Goal: Find specific page/section: Find specific page/section

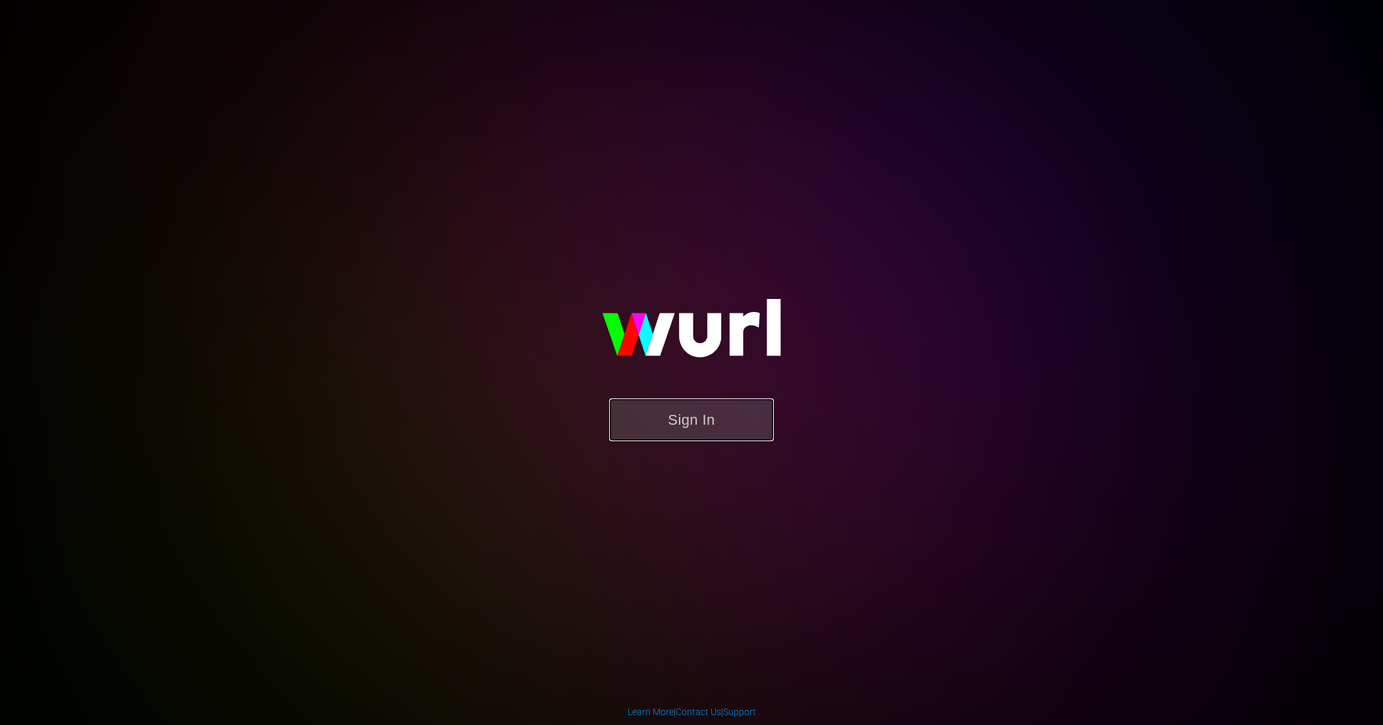
click at [693, 427] on button "Sign In" at bounding box center [691, 419] width 165 height 43
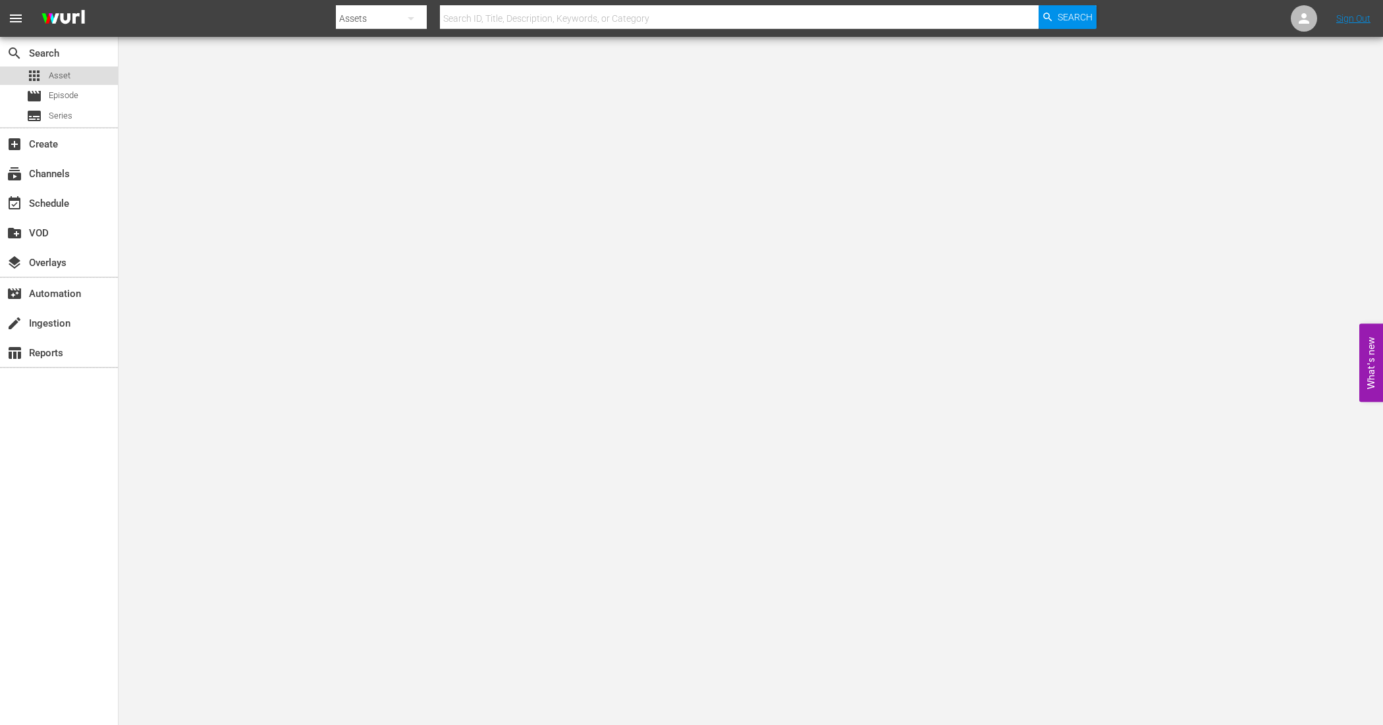
click at [76, 79] on div "apps Asset" at bounding box center [59, 76] width 118 height 18
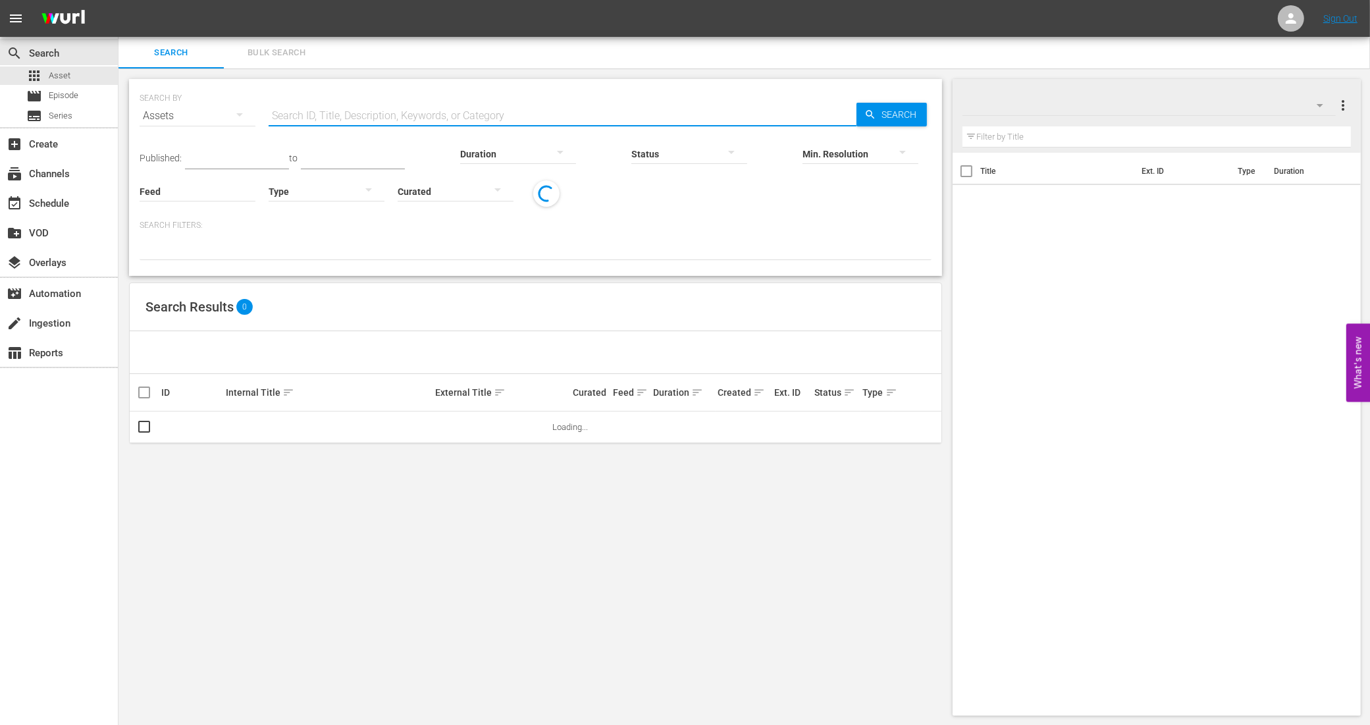
click at [407, 119] on input "text" at bounding box center [563, 116] width 588 height 32
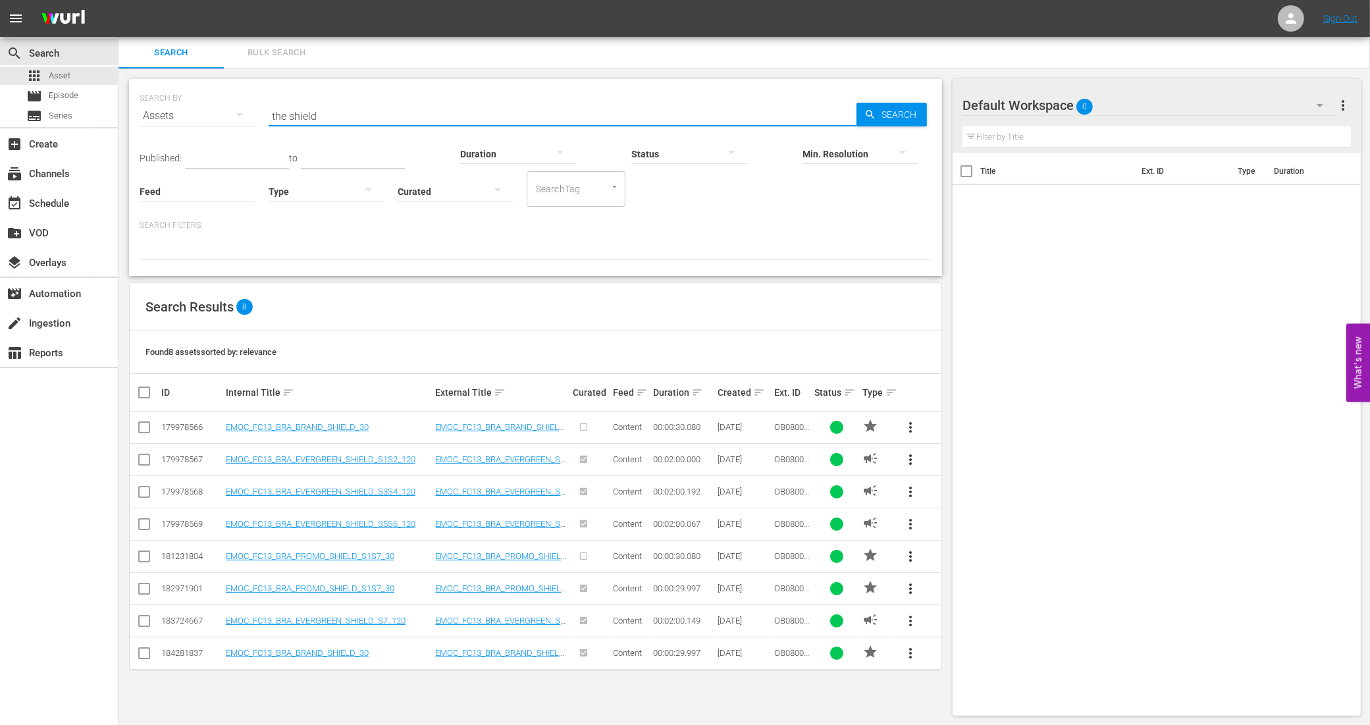
scroll to position [1, 0]
drag, startPoint x: 344, startPoint y: 111, endPoint x: 257, endPoint y: 111, distance: 87.6
click at [257, 111] on div "SEARCH BY Search By Assets Search ID, Title, Description, Keywords, or Category…" at bounding box center [536, 107] width 792 height 47
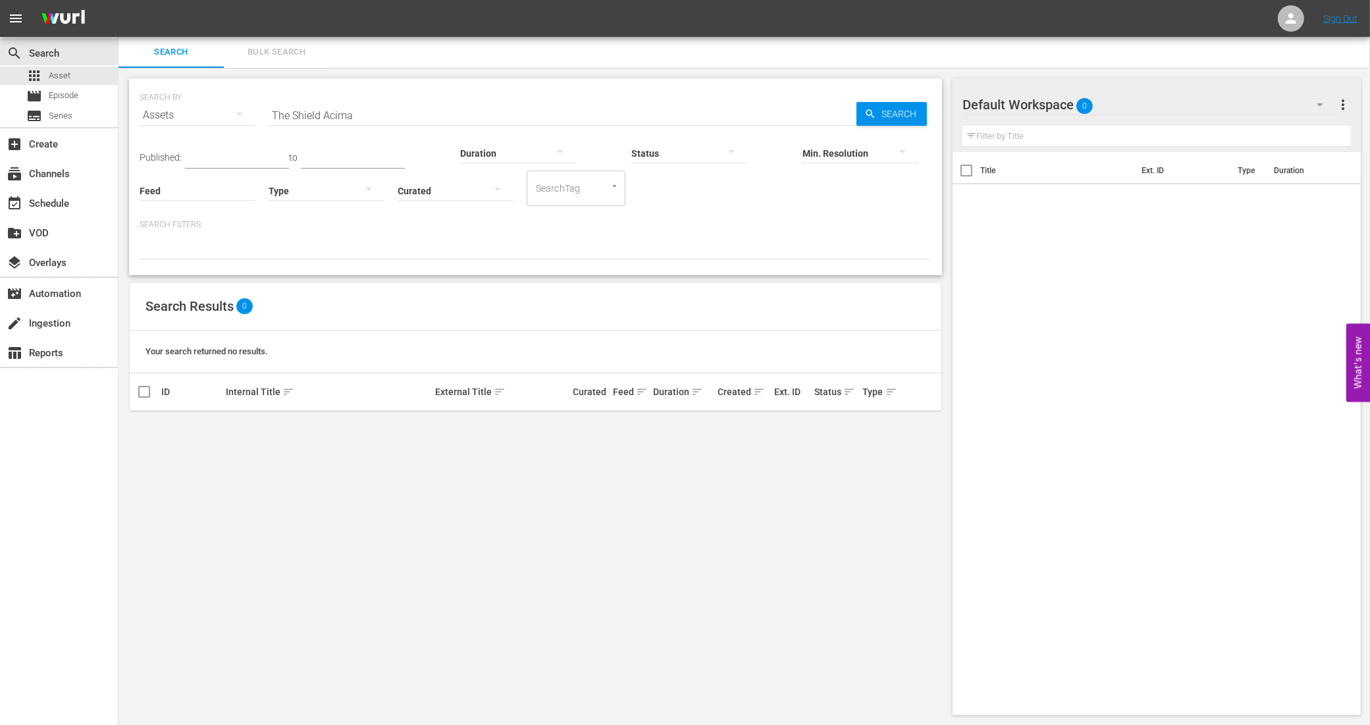
drag, startPoint x: 329, startPoint y: 117, endPoint x: 350, endPoint y: 111, distance: 22.1
click at [329, 117] on input "The Shield Acima" at bounding box center [563, 115] width 588 height 32
click at [353, 110] on input "The Shield Acima" at bounding box center [563, 115] width 588 height 32
type input "The Shield"
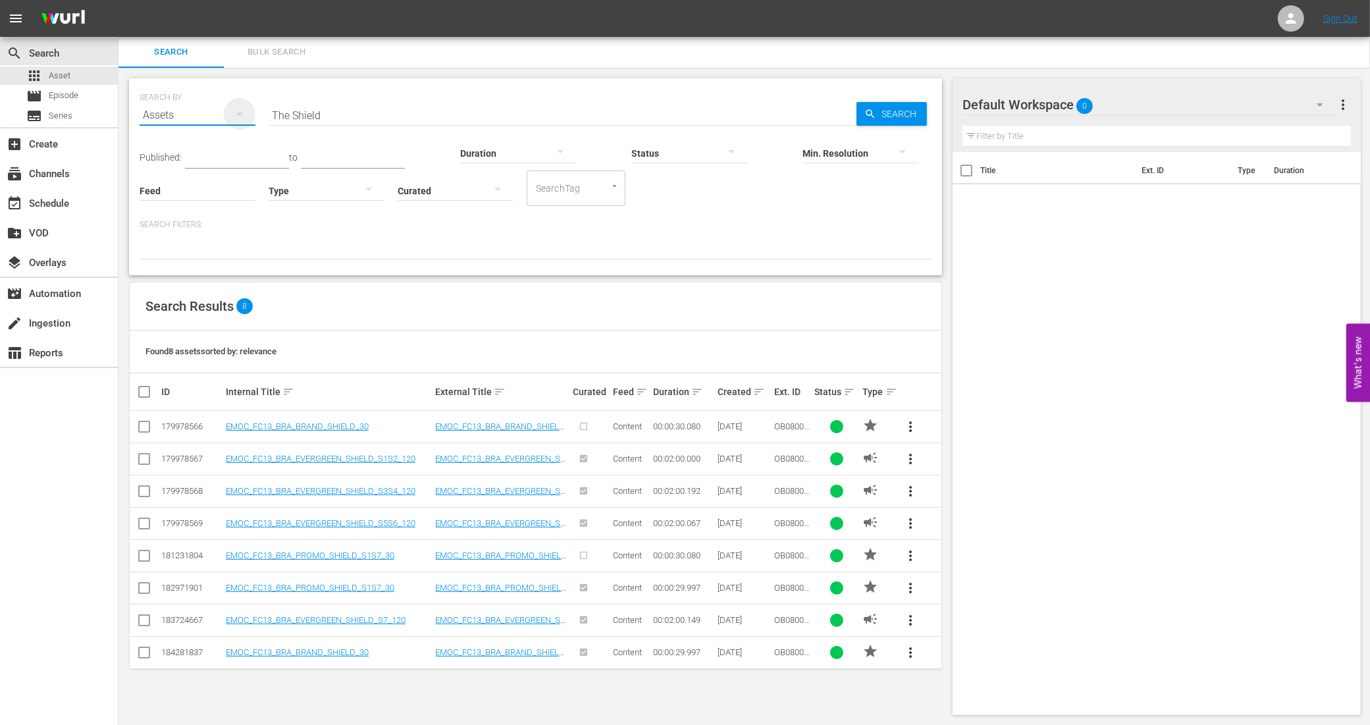
click at [241, 112] on icon "button" at bounding box center [240, 114] width 16 height 16
click at [179, 181] on div "Series" at bounding box center [181, 182] width 53 height 21
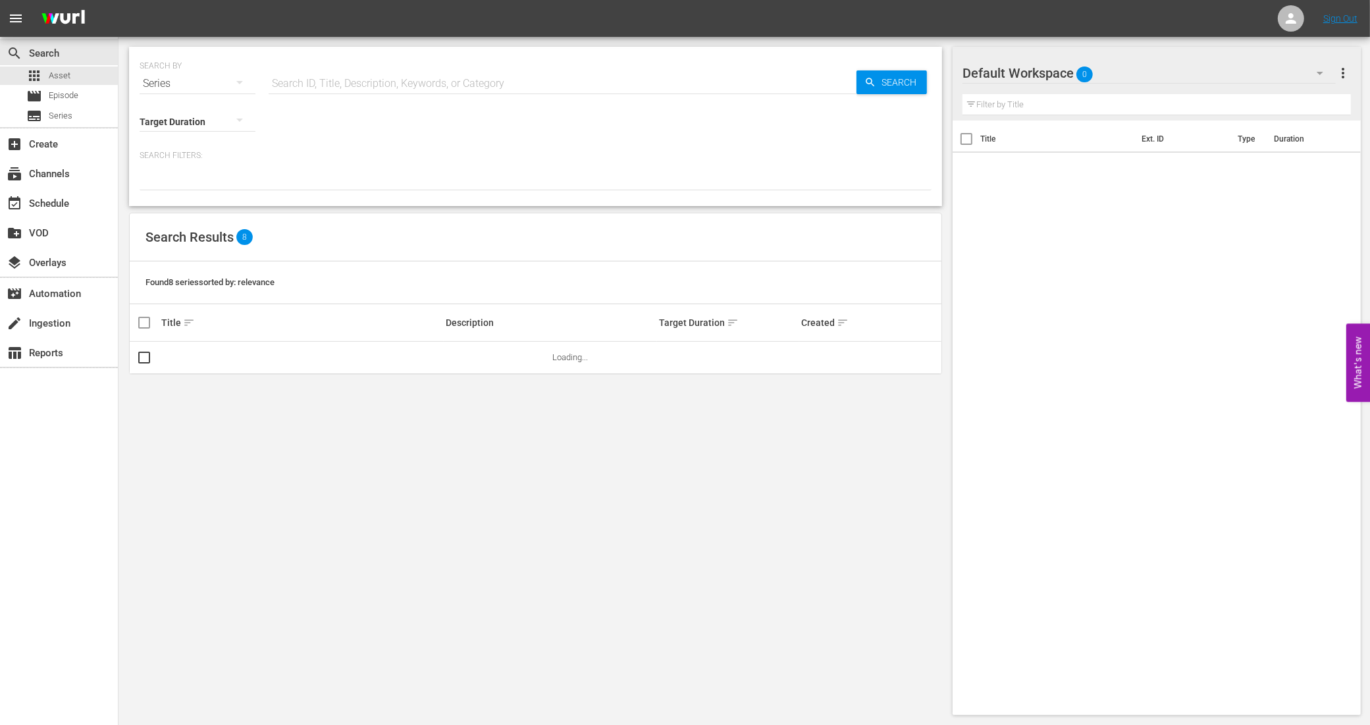
scroll to position [0, 0]
click at [415, 76] on input "text" at bounding box center [563, 84] width 588 height 32
type input "the shield"
